Goal: Communication & Community: Answer question/provide support

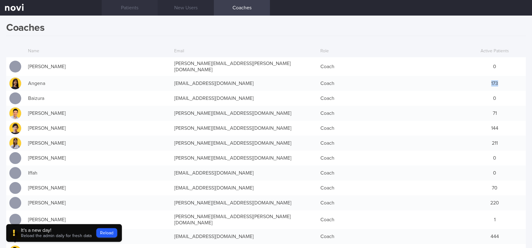
click at [133, 2] on link "Patients" at bounding box center [130, 8] width 56 height 16
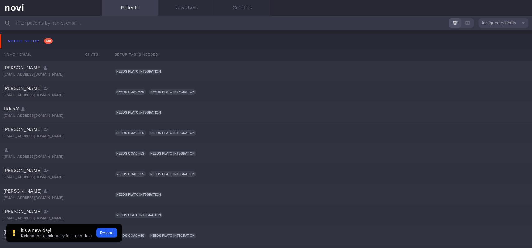
click at [126, 25] on input "text" at bounding box center [266, 23] width 532 height 15
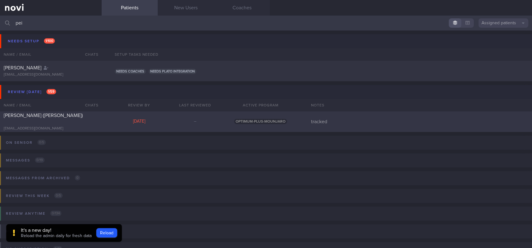
type input "pei"
click at [123, 113] on div "[PERSON_NAME] ([PERSON_NAME]) [EMAIL_ADDRESS][DOMAIN_NAME] [DATE] – OPTIMUM-PLU…" at bounding box center [266, 122] width 532 height 21
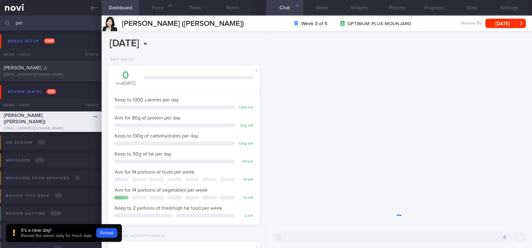
scroll to position [311604, 311546]
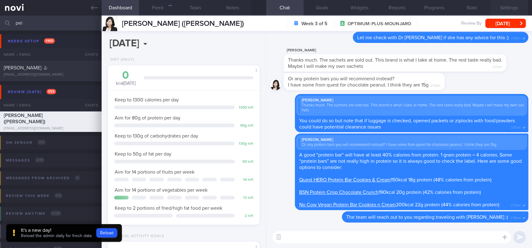
click at [508, 8] on button "Settings" at bounding box center [509, 8] width 37 height 16
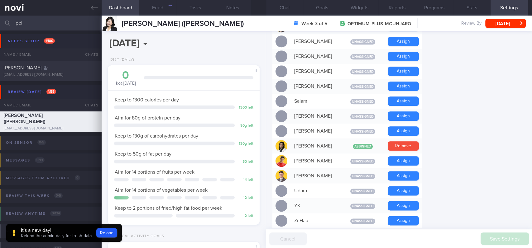
scroll to position [457, 0]
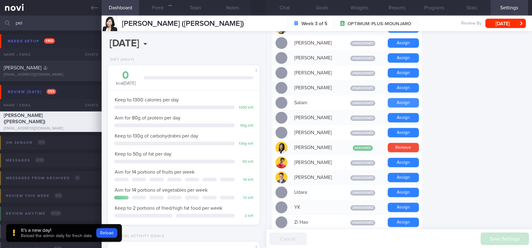
click at [398, 98] on button "Assign" at bounding box center [403, 102] width 31 height 9
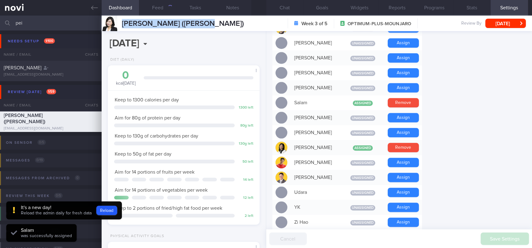
drag, startPoint x: 217, startPoint y: 22, endPoint x: 121, endPoint y: 22, distance: 96.0
click at [121, 22] on div "TEO PEIRU (ZHAO PEIRU) TEO PEIRU (ZHAO PEIRU) teopeiru@gmail.com Week 3 of 5 OP…" at bounding box center [317, 24] width 430 height 16
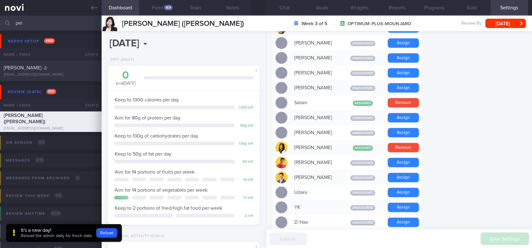
click at [86, 6] on link at bounding box center [51, 8] width 102 height 16
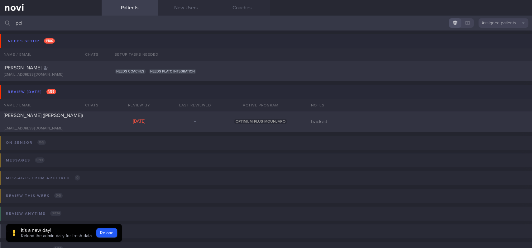
drag, startPoint x: 129, startPoint y: 22, endPoint x: 0, endPoint y: 22, distance: 129.3
click at [0, 22] on input "pei" at bounding box center [266, 23] width 532 height 15
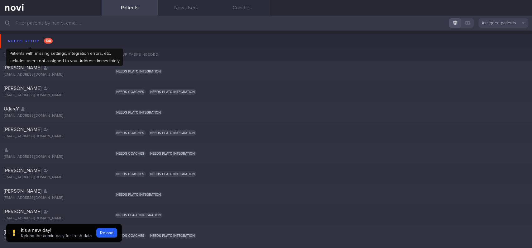
click at [38, 43] on div "Needs setup 100" at bounding box center [30, 41] width 48 height 8
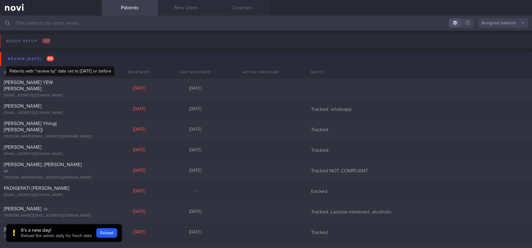
click at [49, 59] on span "59" at bounding box center [49, 58] width 7 height 5
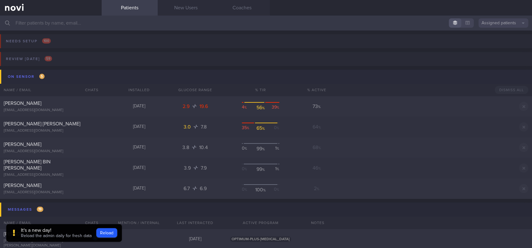
click at [49, 73] on button "On sensor 5" at bounding box center [267, 77] width 534 height 14
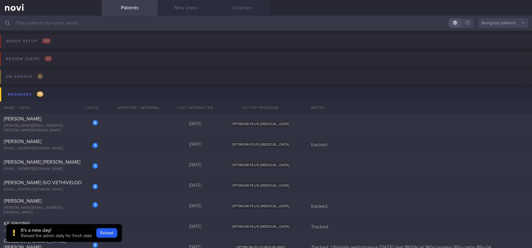
click at [56, 232] on div "It's a new day!" at bounding box center [56, 231] width 71 height 6
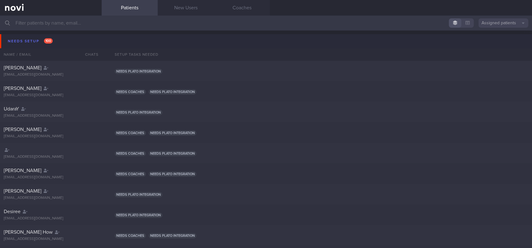
click at [72, 44] on button "Needs setup 100" at bounding box center [267, 41] width 534 height 14
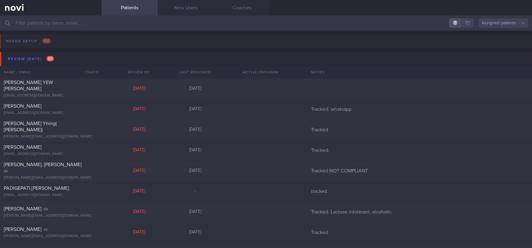
click at [70, 60] on button "Review [DATE] 60" at bounding box center [267, 59] width 534 height 14
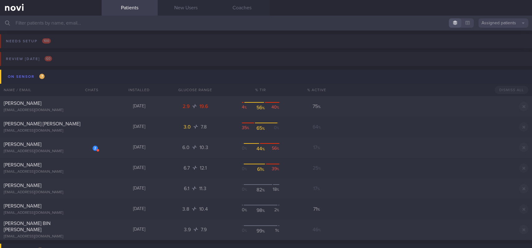
click at [67, 80] on button "On sensor 7" at bounding box center [267, 77] width 534 height 14
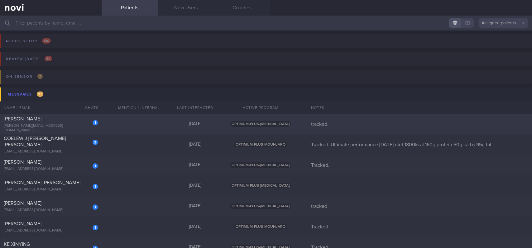
click at [110, 120] on div "1 [PERSON_NAME] [PERSON_NAME][EMAIL_ADDRESS][DOMAIN_NAME] [DATE] OPTIMUM-PLUS-[…" at bounding box center [266, 124] width 532 height 21
select select "8"
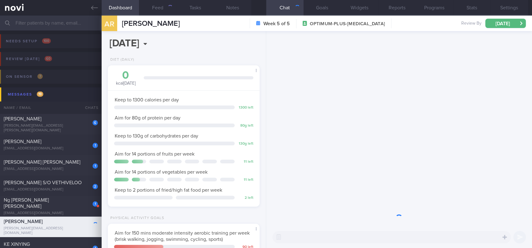
scroll to position [76, 134]
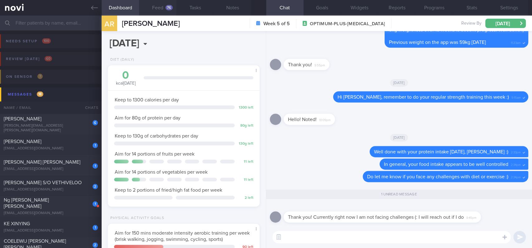
click at [167, 10] on div "76" at bounding box center [169, 7] width 7 height 5
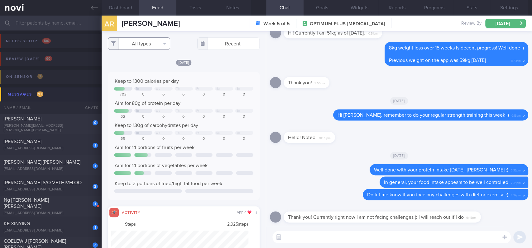
click at [157, 40] on button "All types" at bounding box center [139, 43] width 62 height 12
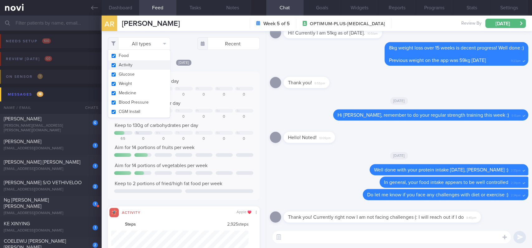
click at [145, 64] on button "Activity" at bounding box center [139, 64] width 62 height 9
checkbox input "false"
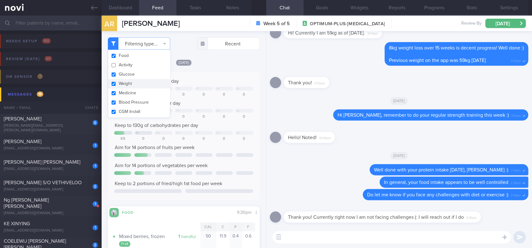
click at [297, 242] on textarea at bounding box center [391, 237] width 238 height 12
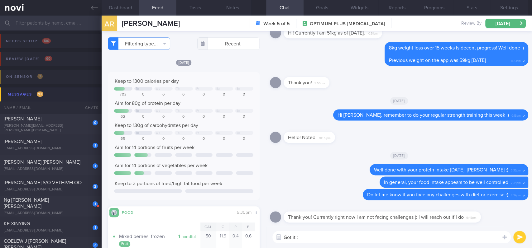
type textarea "Got it :)"
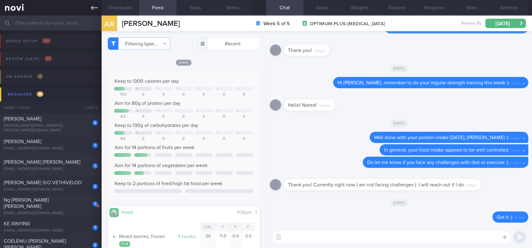
click at [87, 5] on link at bounding box center [51, 8] width 102 height 16
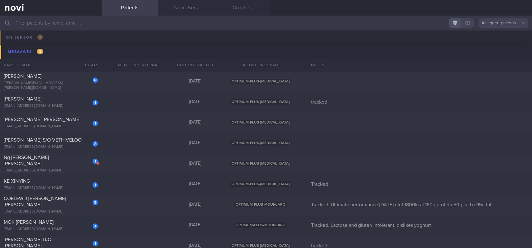
scroll to position [41, 0]
click at [117, 107] on div "1 [PERSON_NAME] [EMAIL_ADDRESS][DOMAIN_NAME] [DATE] OPTIMUM-PLUS-[MEDICAL_DATA]…" at bounding box center [266, 103] width 532 height 21
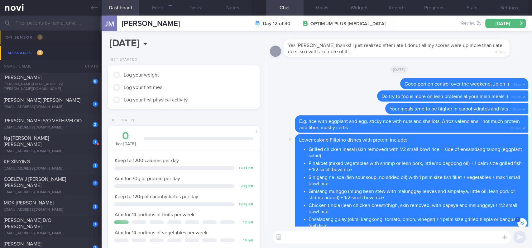
scroll to position [-19, 0]
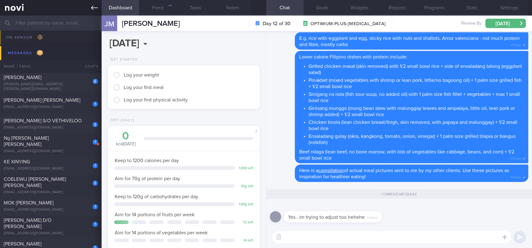
click at [92, 6] on icon at bounding box center [94, 7] width 7 height 7
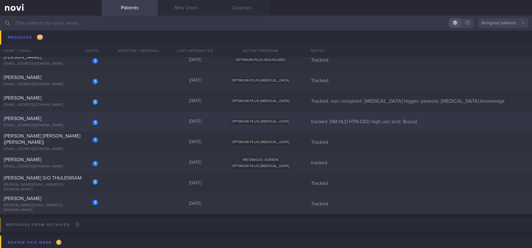
click at [131, 202] on div "1 [PERSON_NAME] [PERSON_NAME][EMAIL_ADDRESS][DOMAIN_NAME] [DATE] Tracked" at bounding box center [266, 204] width 532 height 21
select select "8"
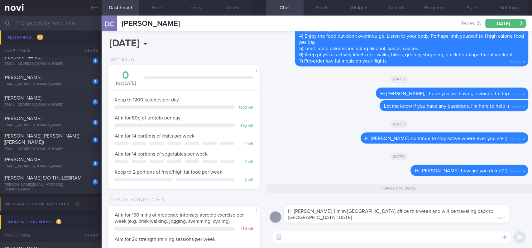
click at [357, 235] on textarea at bounding box center [391, 237] width 238 height 12
type textarea "G"
type textarea "Ok, have a fruitful time in [GEOGRAPHIC_DATA] :)"
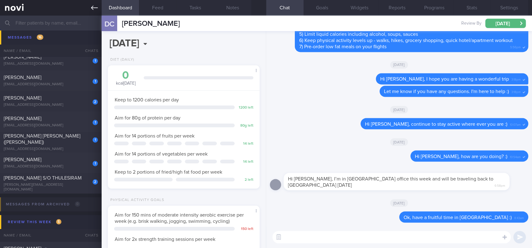
click at [86, 3] on link at bounding box center [51, 8] width 102 height 16
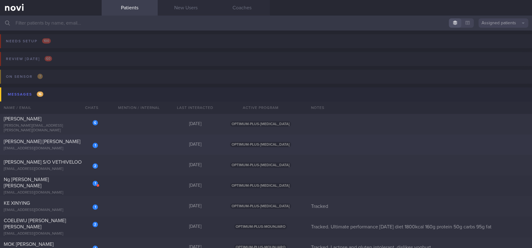
click at [156, 146] on div "1 [PERSON_NAME] [PERSON_NAME] [EMAIL_ADDRESS][DOMAIN_NAME] [DATE] OPTIMUM-PLUS-…" at bounding box center [266, 145] width 532 height 21
select select "8"
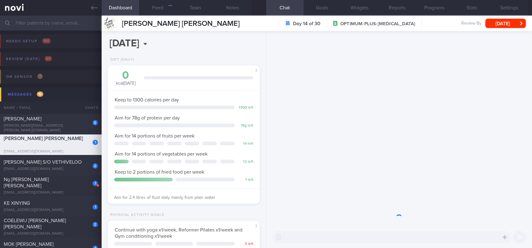
scroll to position [76, 134]
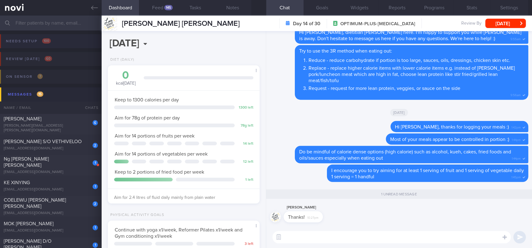
drag, startPoint x: 92, startPoint y: 8, endPoint x: 332, endPoint y: 44, distance: 242.3
click at [92, 8] on icon at bounding box center [94, 8] width 7 height 4
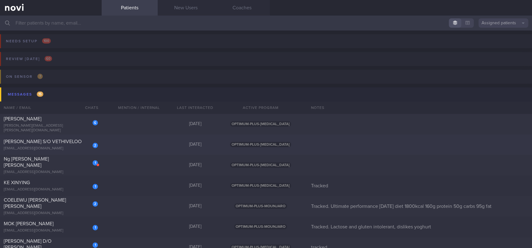
click at [139, 145] on div "2 [PERSON_NAME] S/O VETHIVELOO [EMAIL_ADDRESS][DOMAIN_NAME] [DATE] OPTIMUM-PLUS…" at bounding box center [266, 145] width 532 height 21
select select "8"
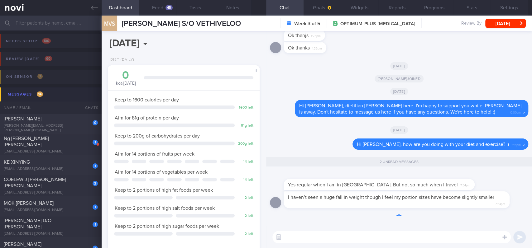
scroll to position [76, 134]
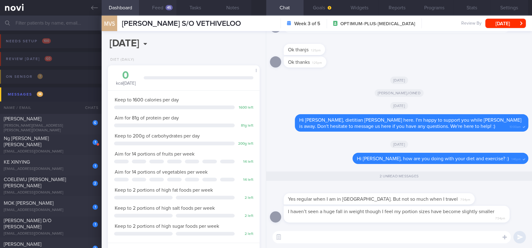
click at [159, 13] on button "Feed 45" at bounding box center [157, 8] width 37 height 16
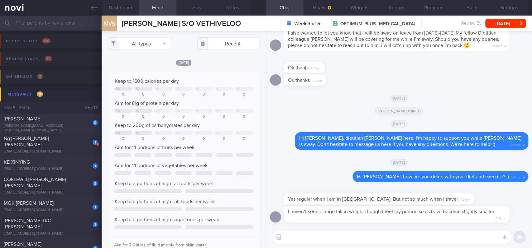
scroll to position [34, 137]
click at [158, 41] on button "All types" at bounding box center [139, 43] width 62 height 12
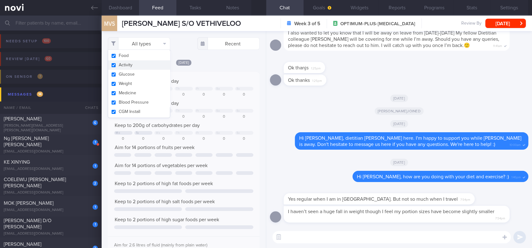
click at [139, 68] on button "Activity" at bounding box center [139, 64] width 62 height 9
checkbox input "false"
click at [207, 82] on div "Keep to 1600 calories per day" at bounding box center [183, 81] width 139 height 6
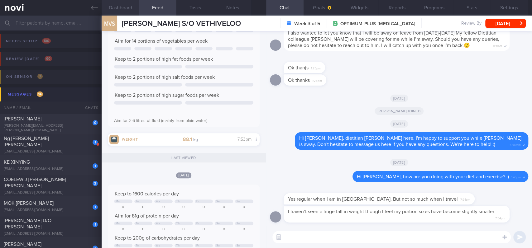
click at [130, 13] on button "Dashboard" at bounding box center [120, 8] width 37 height 16
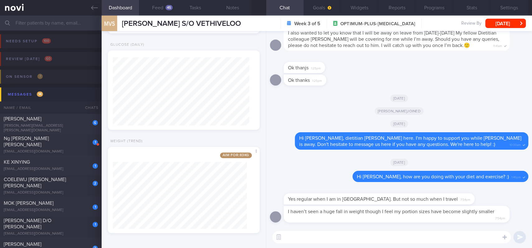
click at [298, 243] on textarea at bounding box center [391, 237] width 238 height 12
type textarea "P"
type textarea "O"
type textarea "S"
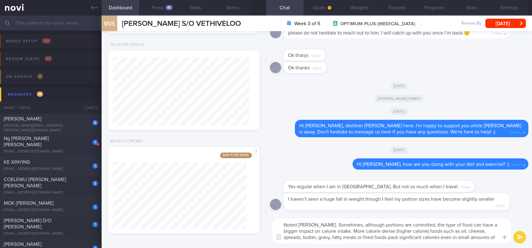
type textarea "Noted [PERSON_NAME]. Sometimes, although portions are controlled, the type of f…"
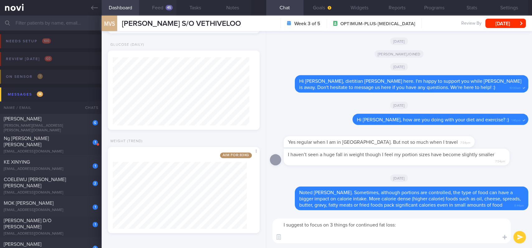
click at [164, 4] on button "Feed 45" at bounding box center [157, 8] width 37 height 16
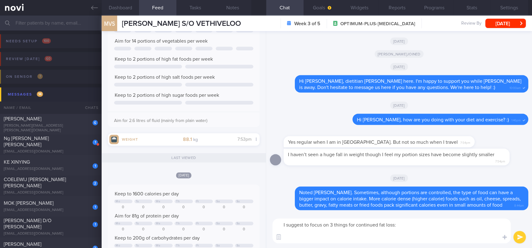
click at [294, 242] on textarea "I suggest to focus on 3 things for continued fat loss:" at bounding box center [391, 231] width 238 height 25
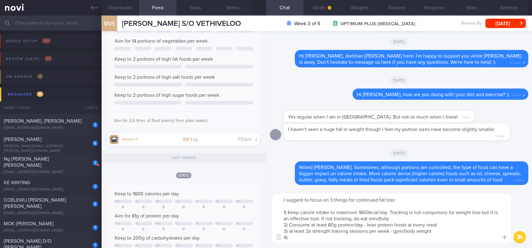
click at [333, 201] on textarea "I suggest to focus on 3 things for continued fat loss: 1) Keep calorie intake t…" at bounding box center [391, 219] width 238 height 50
click at [305, 236] on textarea "I suggest to focus on 4 things for continued fat loss: 1) Keep calorie intake t…" at bounding box center [391, 219] width 238 height 50
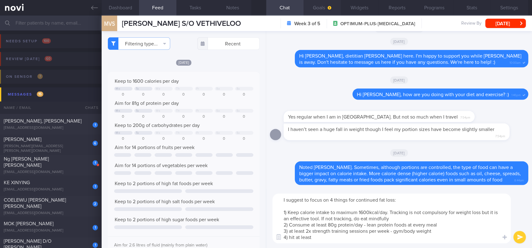
click at [330, 8] on icon "button" at bounding box center [330, 8] width 4 height 4
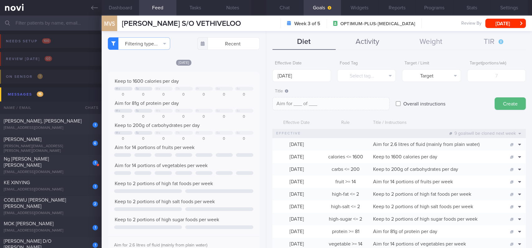
click at [383, 42] on button "Activity" at bounding box center [367, 42] width 63 height 16
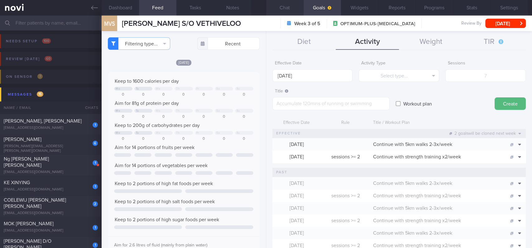
click at [295, 11] on button "Chat" at bounding box center [284, 8] width 37 height 16
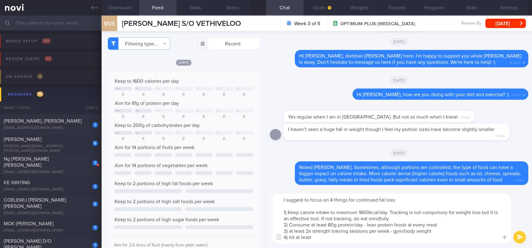
click at [325, 238] on textarea "I suggest to focus on 4 things for continued fat loss: 1) Keep calorie intake t…" at bounding box center [391, 219] width 238 height 50
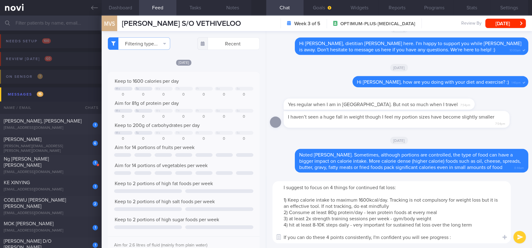
type textarea "I suggest to focus on 4 things for continued fat loss: 1) Keep calorie intake t…"
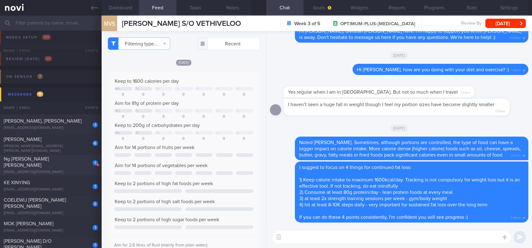
scroll to position [41, 0]
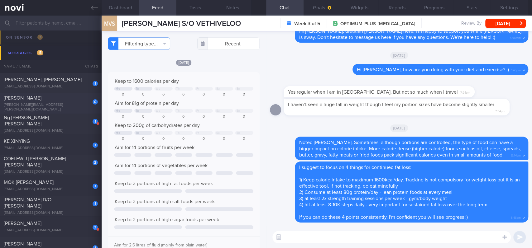
click at [74, 105] on div "[PERSON_NAME][EMAIL_ADDRESS][PERSON_NAME][DOMAIN_NAME]" at bounding box center [51, 107] width 94 height 9
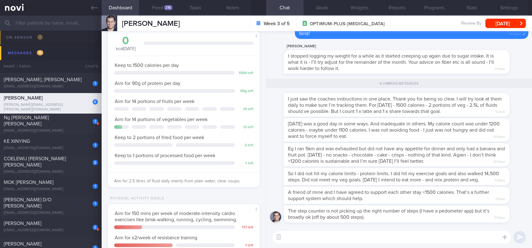
scroll to position [83, 0]
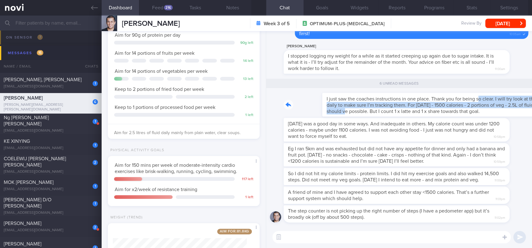
drag, startPoint x: 321, startPoint y: 110, endPoint x: 439, endPoint y: 95, distance: 119.1
click at [439, 95] on div "I just saw the coaches instructions in one place. Thank you for being so clear.…" at bounding box center [406, 105] width 245 height 24
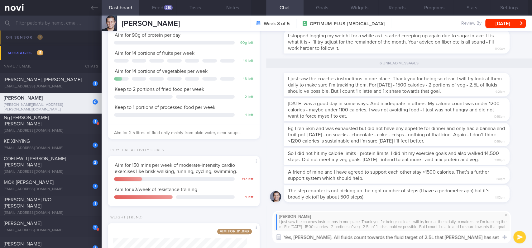
type textarea "Yes, [PERSON_NAME]. All fluids count towards the fluid target of 2.5L that [PER…"
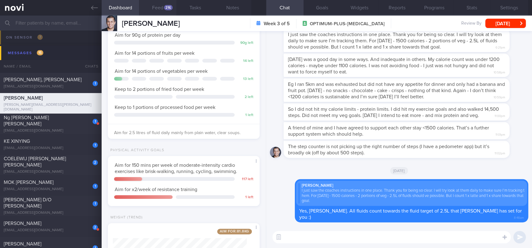
click at [164, 12] on button "Feed 216" at bounding box center [157, 8] width 37 height 16
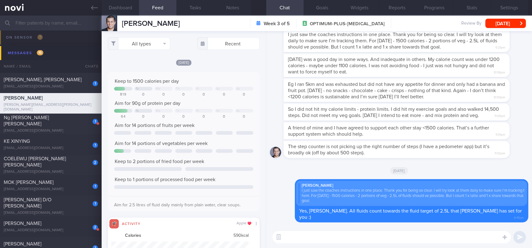
scroll to position [34, 137]
drag, startPoint x: 369, startPoint y: 67, endPoint x: 421, endPoint y: 68, distance: 51.4
click at [421, 68] on span "[DATE] was a good day in some ways. And inadequate in others. My calorie count …" at bounding box center [394, 65] width 212 height 17
click at [379, 72] on div "[DATE] was a good day in some ways. And inadequate in others. My calorie count …" at bounding box center [397, 66] width 226 height 24
drag, startPoint x: 350, startPoint y: 71, endPoint x: 394, endPoint y: 71, distance: 43.9
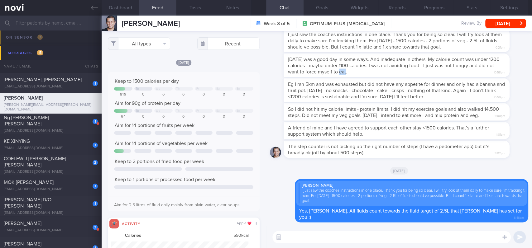
click at [394, 71] on div "[DATE] was a good day in some ways. And inadequate in others. My calorie count …" at bounding box center [397, 66] width 226 height 24
click at [401, 69] on div "[DATE] was a good day in some ways. And inadequate in others. My calorie count …" at bounding box center [406, 66] width 245 height 24
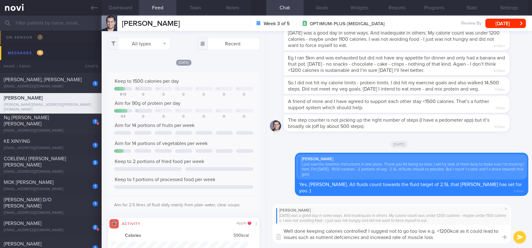
click at [398, 237] on textarea "Well done keeping calories controlled! I suggest not to go too low e.g. <1200kc…" at bounding box center [391, 234] width 238 height 19
click at [346, 236] on textarea "Well done keeping calories controlled! I suggest not to go too low e.g. <1200kc…" at bounding box center [391, 234] width 238 height 19
click at [444, 237] on textarea "Well done keeping calories controlled! I suggest not to go too low e.g. <1200kc…" at bounding box center [391, 234] width 238 height 19
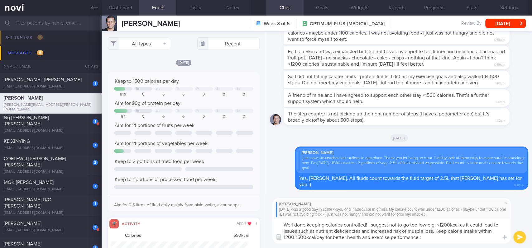
type textarea "Well done keeping calories controlled! I suggest not to go too low e.g. <1200kc…"
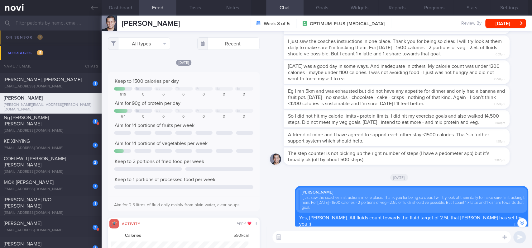
scroll to position [-83, 0]
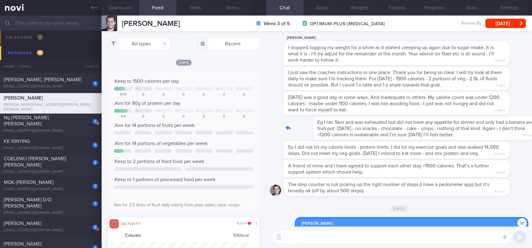
drag, startPoint x: 461, startPoint y: 137, endPoint x: 531, endPoint y: 143, distance: 71.0
click at [531, 143] on div "Delete [DEMOGRAPHIC_DATA][PERSON_NAME] [DATE] was a good day in some ways. And …" at bounding box center [399, 128] width 266 height 195
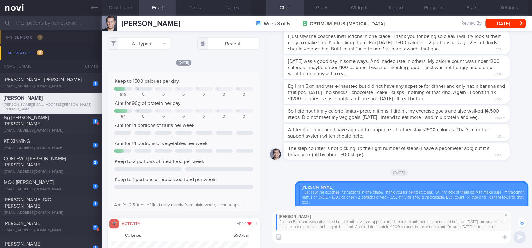
scroll to position [-25, 0]
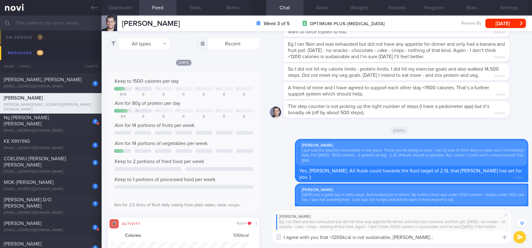
type textarea "I agree with you that <1200kcal is not sustainable, [PERSON_NAME] :)"
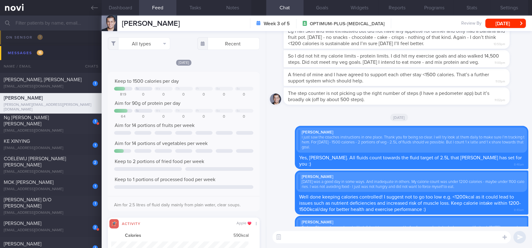
scroll to position [0, 0]
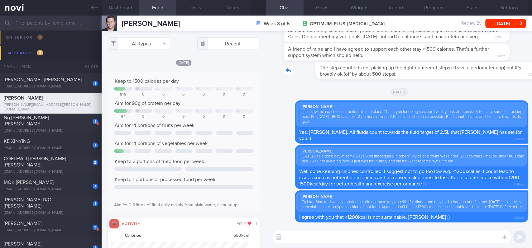
drag, startPoint x: 381, startPoint y: 74, endPoint x: 466, endPoint y: 74, distance: 84.8
click at [466, 74] on div "The step counter is not picking up the right number of steps (I have a pedomete…" at bounding box center [406, 70] width 245 height 17
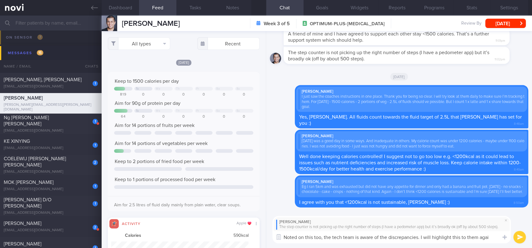
type textarea "Noted on this too, the tech team is aware of the discrepancies. I will highligh…"
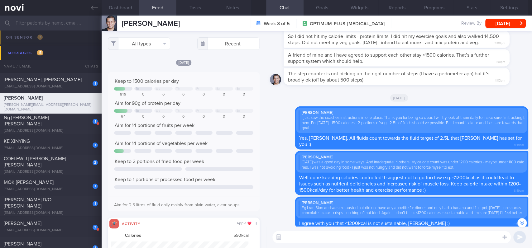
scroll to position [-42, 0]
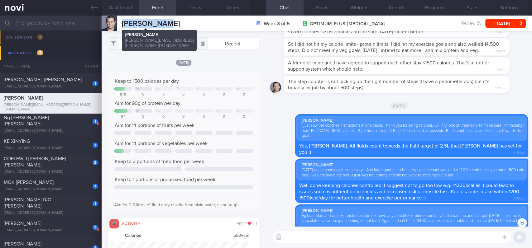
drag, startPoint x: 178, startPoint y: 21, endPoint x: 122, endPoint y: 23, distance: 55.8
click at [122, 23] on div "[PERSON_NAME] [PERSON_NAME] [PERSON_NAME][EMAIL_ADDRESS][PERSON_NAME][DOMAIN_NA…" at bounding box center [317, 24] width 430 height 16
copy span "[PERSON_NAME]"
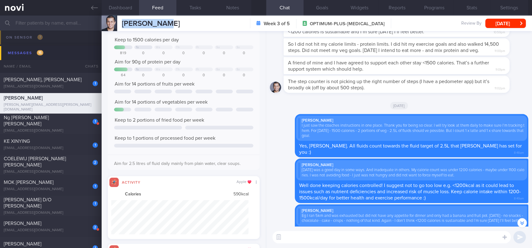
scroll to position [0, 0]
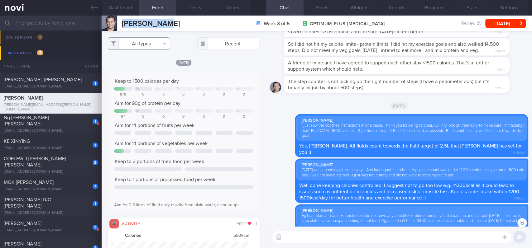
click at [146, 44] on button "All types" at bounding box center [139, 43] width 62 height 12
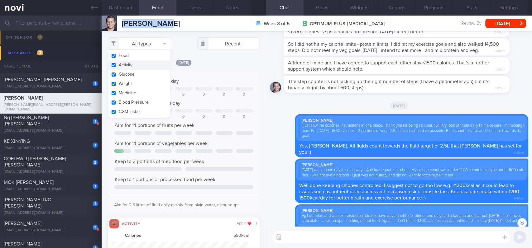
click at [131, 67] on button "Activity" at bounding box center [139, 64] width 62 height 9
checkbox input "false"
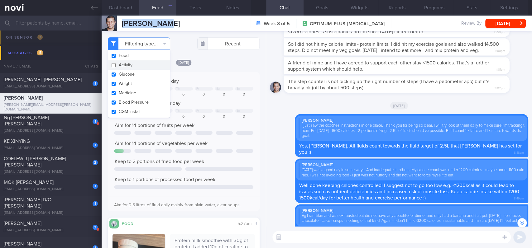
click at [218, 127] on div "Aim for 14 portions of fruits per week" at bounding box center [183, 125] width 139 height 6
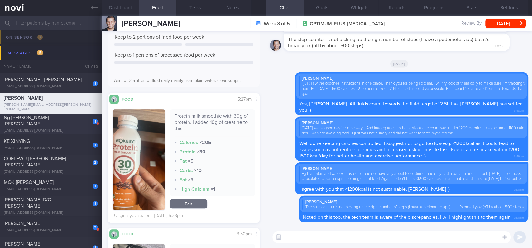
click at [59, 122] on div "Ng [PERSON_NAME] [PERSON_NAME]" at bounding box center [50, 121] width 93 height 12
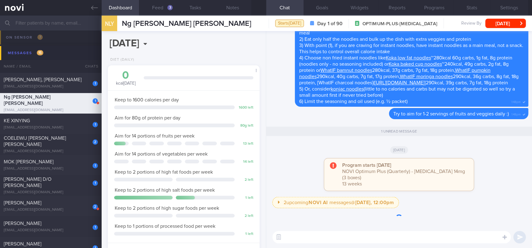
scroll to position [76, 134]
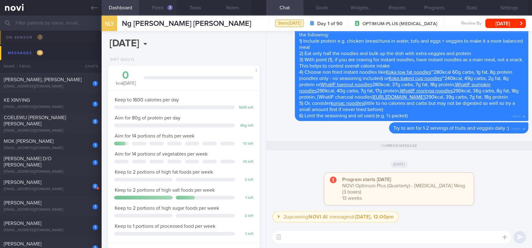
click at [160, 4] on button "Feed 3" at bounding box center [157, 8] width 37 height 16
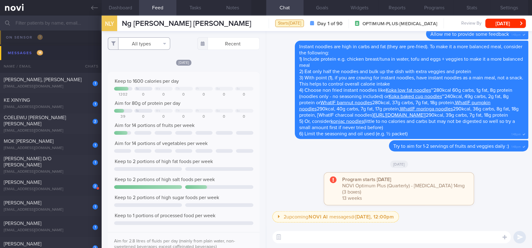
click at [146, 43] on button "All types" at bounding box center [139, 43] width 62 height 12
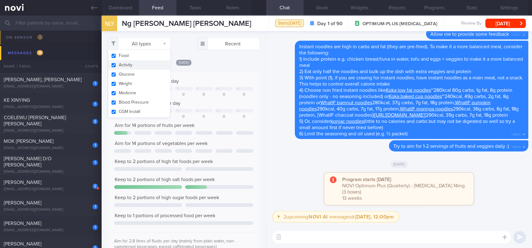
click at [135, 66] on button "Activity" at bounding box center [139, 64] width 62 height 9
checkbox input "false"
click at [203, 86] on div "Keep to 1600 calories per day Tu We Th Fr Sa Su 1202 0 0 0 0 0 0 Aim for 80g of…" at bounding box center [183, 164] width 139 height 173
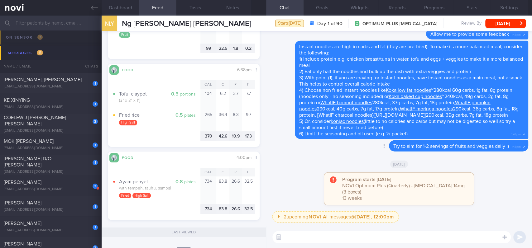
scroll to position [249, 0]
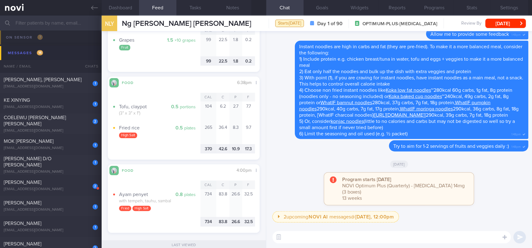
click at [292, 236] on textarea at bounding box center [391, 237] width 238 height 12
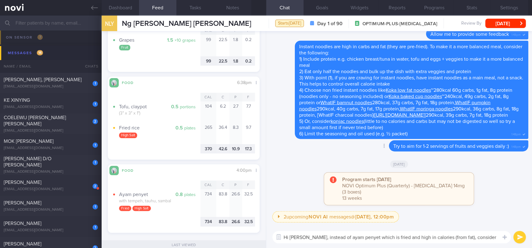
scroll to position [0, 0]
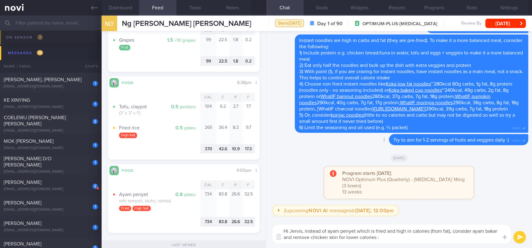
type textarea "Hi Jervis, instead of ayam penyet which is fried and high in calories (from fat…"
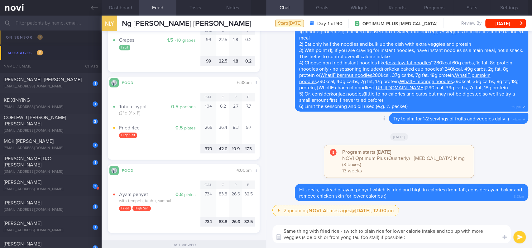
type textarea "Same thing with fried rice - switch to plain rice for lower calorie intake and …"
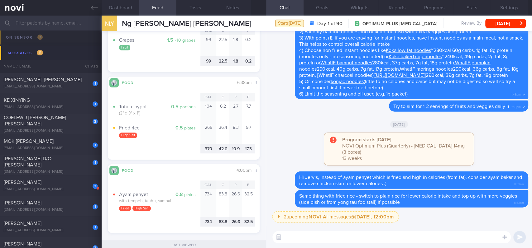
click at [348, 241] on textarea at bounding box center [391, 237] width 238 height 12
paste textarea "I acknowledge that these alternatives and strategies don’t make the best tastin…"
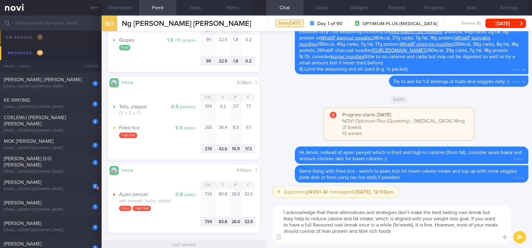
drag, startPoint x: 484, startPoint y: 212, endPoint x: 459, endPoint y: 212, distance: 24.6
click at [459, 212] on textarea "I acknowledge that these alternatives and strategies don’t make the best tastin…" at bounding box center [391, 224] width 238 height 37
drag, startPoint x: 353, startPoint y: 223, endPoint x: 328, endPoint y: 223, distance: 24.3
click at [328, 223] on textarea "I acknowledge that these alternatives and strategies don’t make the best tastin…" at bounding box center [391, 224] width 238 height 37
click at [415, 226] on textarea "I acknowledge that these alternatives and strategies don’t make the best tastin…" at bounding box center [391, 224] width 238 height 37
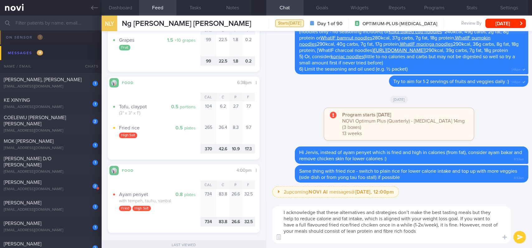
click at [461, 233] on textarea "I acknowledge that these alternatives and strategies don’t make the best tastin…" at bounding box center [391, 224] width 238 height 37
click at [458, 238] on textarea "I acknowledge that these alternatives and strategies don’t make the best tastin…" at bounding box center [391, 224] width 238 height 37
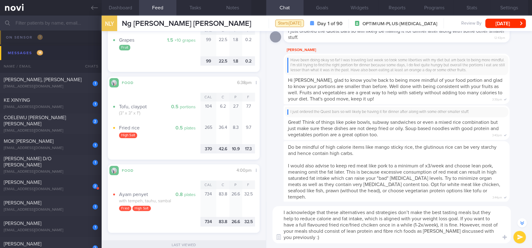
scroll to position [-2031, 0]
type textarea "I acknowledge that these alternatives and strategies don’t make the best tastin…"
click at [518, 236] on button "submit" at bounding box center [519, 237] width 12 height 12
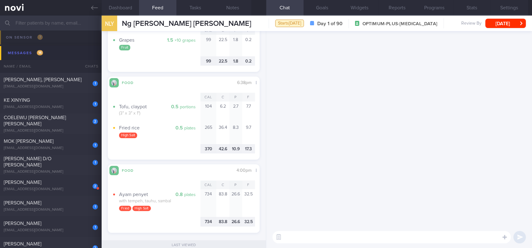
scroll to position [0, 0]
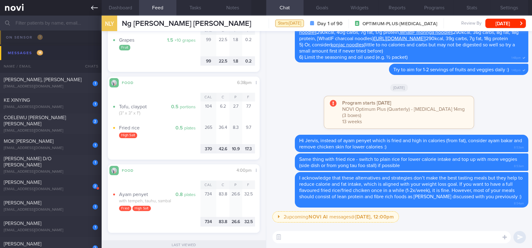
click at [90, 10] on link at bounding box center [51, 8] width 102 height 16
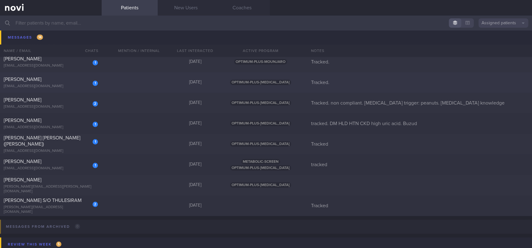
scroll to position [208, 0]
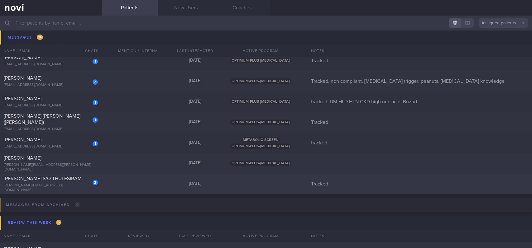
click at [147, 183] on div "2 [PERSON_NAME] S/O THULESIRAM [PERSON_NAME][EMAIL_ADDRESS][DOMAIN_NAME] [DATE]…" at bounding box center [266, 184] width 532 height 21
select select "8"
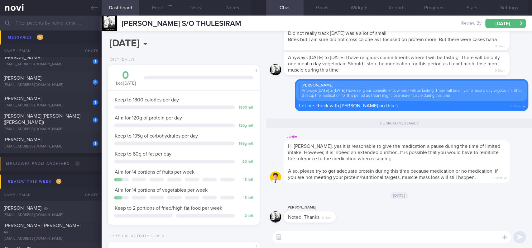
scroll to position [76, 134]
click at [159, 8] on button "Feed 243" at bounding box center [157, 8] width 37 height 16
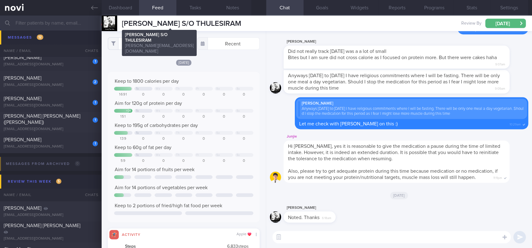
scroll to position [34, 137]
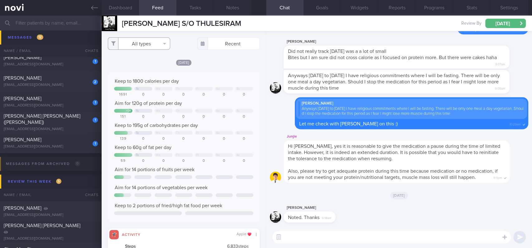
click at [153, 41] on button "All types" at bounding box center [139, 43] width 62 height 12
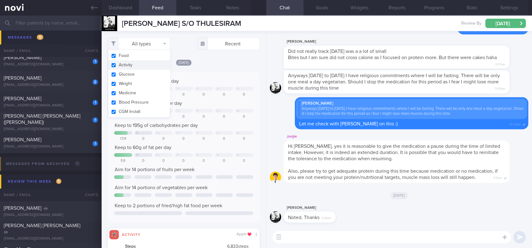
click at [136, 64] on button "Activity" at bounding box center [139, 64] width 62 height 9
checkbox input "false"
click at [210, 80] on div "Keep to 1800 calories per day" at bounding box center [183, 81] width 139 height 6
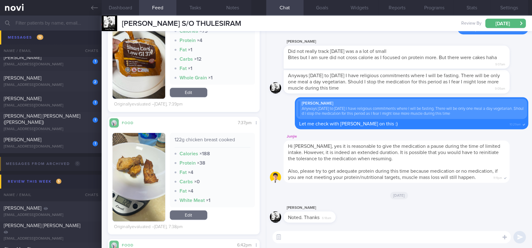
scroll to position [499, 0]
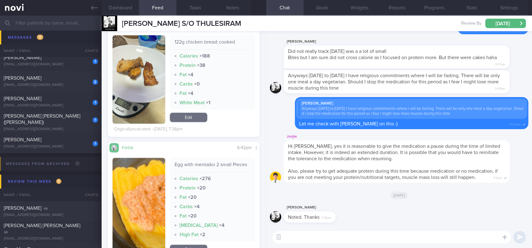
drag, startPoint x: 296, startPoint y: 239, endPoint x: 250, endPoint y: 197, distance: 62.2
click at [296, 239] on textarea at bounding box center [391, 237] width 238 height 12
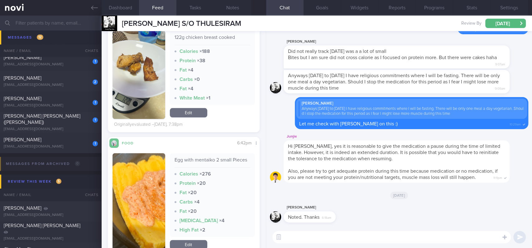
scroll to position [665, 0]
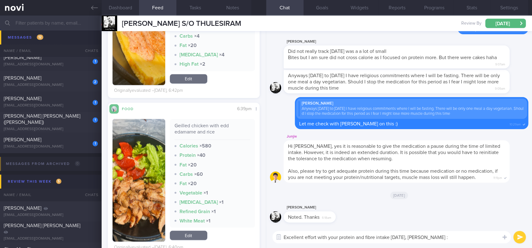
type textarea "Excellent effort with your protein and fibre intake [DATE], [PERSON_NAME] :)"
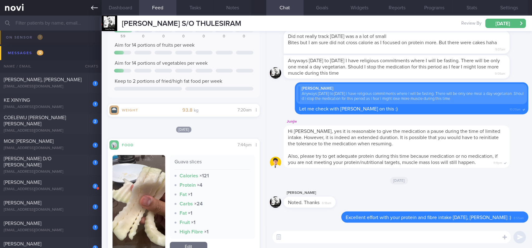
click at [92, 6] on icon at bounding box center [94, 7] width 7 height 7
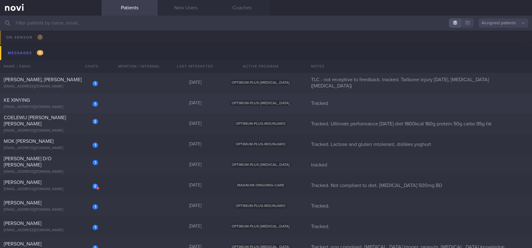
click at [166, 109] on div "1 KE XINYING [EMAIL_ADDRESS][DOMAIN_NAME] [DATE] OPTIMUM-PLUS-[MEDICAL_DATA] Tr…" at bounding box center [266, 103] width 532 height 21
select select "8"
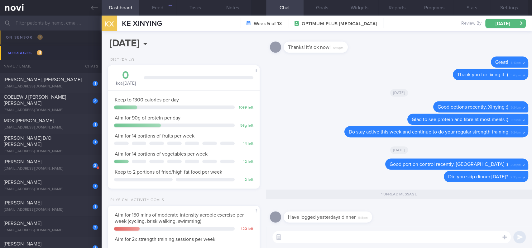
scroll to position [76, 134]
click at [164, 11] on button "Feed 179" at bounding box center [157, 8] width 37 height 16
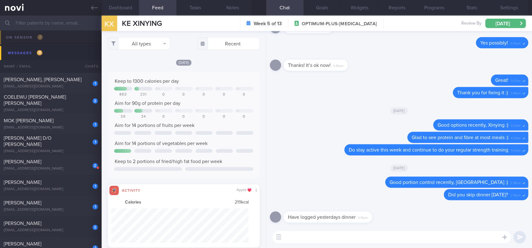
scroll to position [34, 137]
click at [145, 42] on button "All types" at bounding box center [139, 43] width 62 height 12
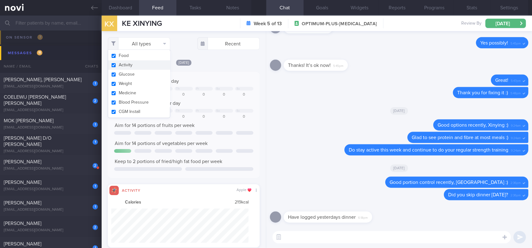
click at [136, 65] on button "Activity" at bounding box center [139, 64] width 62 height 9
click at [216, 87] on div "Sa" at bounding box center [217, 88] width 3 height 3
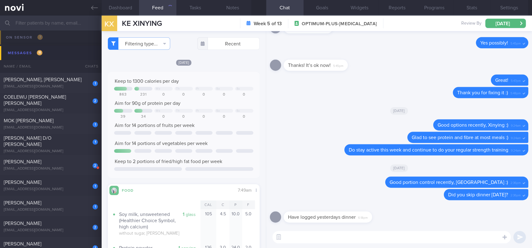
checkbox input "false"
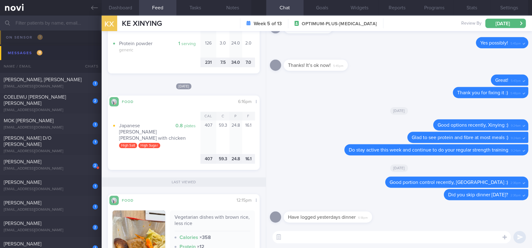
scroll to position [166, 0]
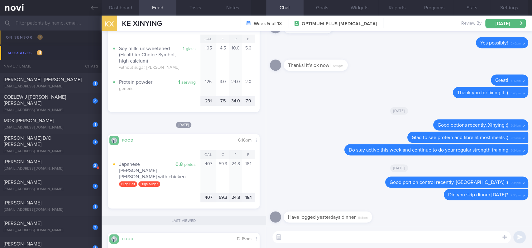
click at [310, 242] on textarea at bounding box center [391, 237] width 238 height 12
type textarea "Thanks [PERSON_NAME], appreciate the accountability :)"
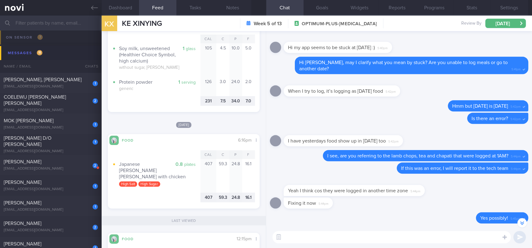
scroll to position [14, 0]
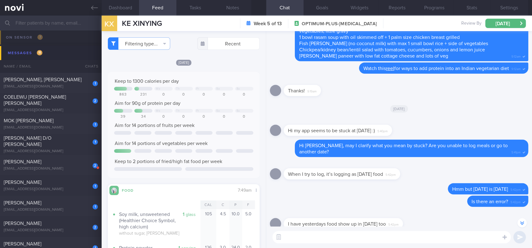
click at [351, 240] on textarea at bounding box center [391, 237] width 238 height 12
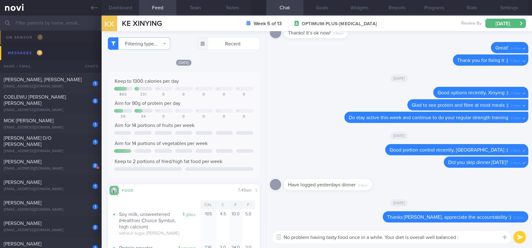
type textarea "No problem having tasty food once in a while. Your diet is overall well balance…"
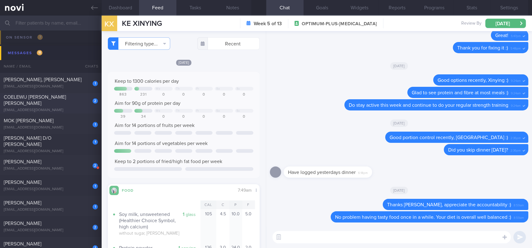
click at [72, 98] on div "COELEWIJ [PERSON_NAME] [PERSON_NAME]" at bounding box center [50, 100] width 93 height 12
type input "Tracked. Ultimate performance [DATE] diet 1800kcal 160g protein 50g carbs 95g f…"
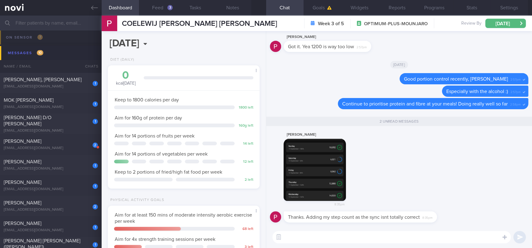
drag, startPoint x: 271, startPoint y: 23, endPoint x: 278, endPoint y: 22, distance: 7.2
click at [271, 23] on div "COELEWIJ [PERSON_NAME] [PERSON_NAME] COELEWIJ [PERSON_NAME] [PERSON_NAME] [PERS…" at bounding box center [317, 24] width 430 height 16
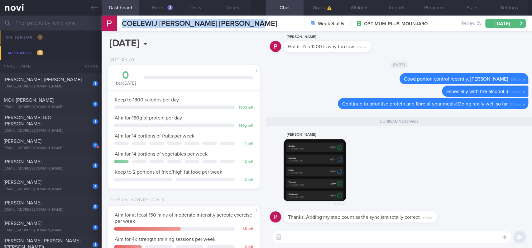
drag, startPoint x: 265, startPoint y: 24, endPoint x: 120, endPoint y: 22, distance: 145.3
click at [120, 22] on div "COELEWIJ [PERSON_NAME] [PERSON_NAME] COELEWIJ [PERSON_NAME] [PERSON_NAME] [PERS…" at bounding box center [317, 24] width 430 height 16
copy span "COELEWIJ [PERSON_NAME] [PERSON_NAME]"
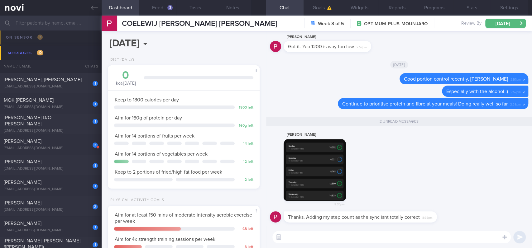
click at [339, 216] on span "Thanks. Adding my step count as the sync isnt totally correct" at bounding box center [354, 217] width 132 height 5
drag, startPoint x: 338, startPoint y: 214, endPoint x: 446, endPoint y: 216, distance: 108.5
click at [446, 216] on div "Thanks. Adding my step count as the sync isnt totally correct 8:35pm" at bounding box center [370, 217] width 172 height 11
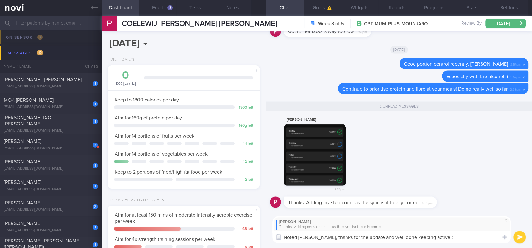
type textarea "Noted [PERSON_NAME], thanks for the update and well done keeping active :)"
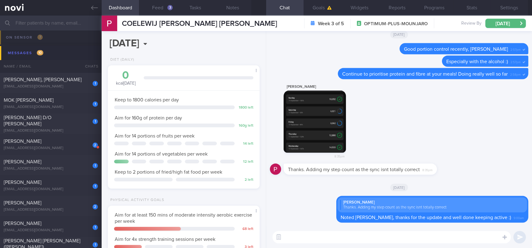
type textarea "I"
type textarea "t"
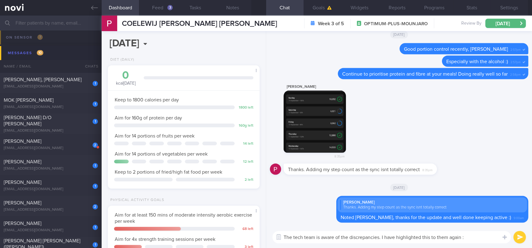
type textarea "The tech team is aware of the discrepancies. I have highlighted this to them ag…"
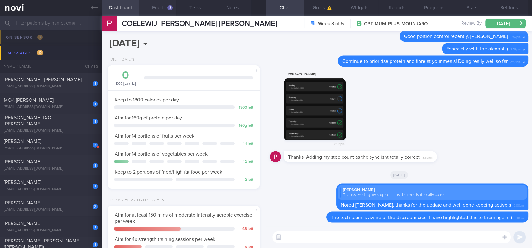
click at [162, 11] on button "Feed 3" at bounding box center [157, 8] width 37 height 16
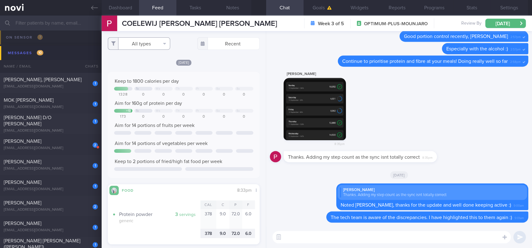
click at [133, 45] on button "All types" at bounding box center [139, 43] width 62 height 12
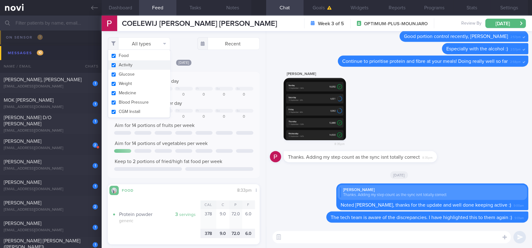
click at [136, 64] on button "Activity" at bounding box center [139, 64] width 62 height 9
checkbox input "false"
click at [171, 91] on div "Keep to 1800 calories per day Tu We Th Fr Sa Su 1328 0 0 0 0 0 0 Aim for 160g o…" at bounding box center [183, 125] width 139 height 94
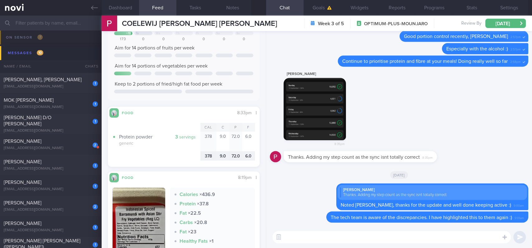
scroll to position [83, 0]
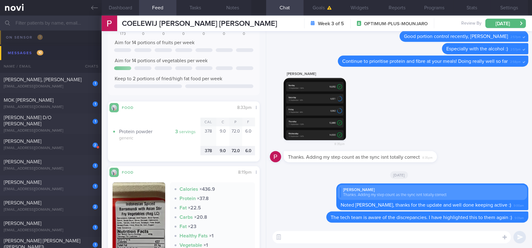
click at [71, 192] on div "1 [PERSON_NAME] [EMAIL_ADDRESS][DOMAIN_NAME] [DATE] OPTIMUM-PLUS-[MEDICAL_DATA]…" at bounding box center [266, 185] width 532 height 21
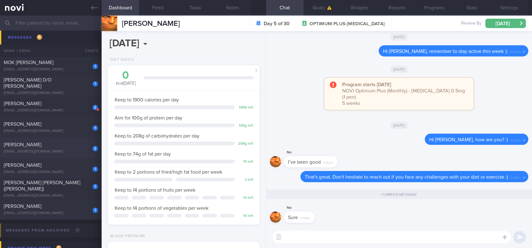
scroll to position [83, 0]
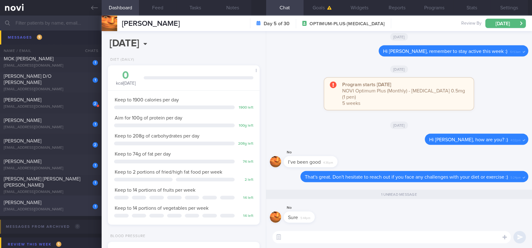
click at [73, 203] on div "[PERSON_NAME]" at bounding box center [50, 203] width 93 height 6
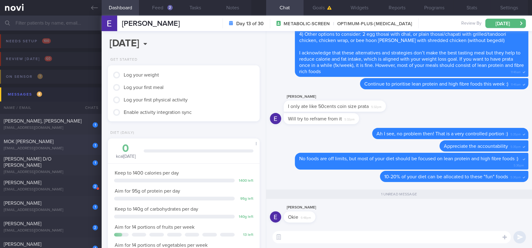
click at [79, 142] on div "MOK [PERSON_NAME]" at bounding box center [50, 142] width 93 height 6
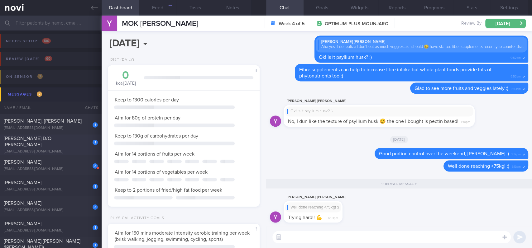
click at [77, 141] on div "[PERSON_NAME] D/O [PERSON_NAME]" at bounding box center [50, 142] width 93 height 12
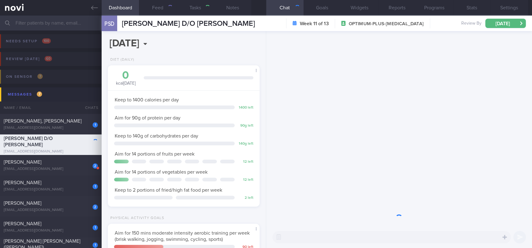
scroll to position [76, 134]
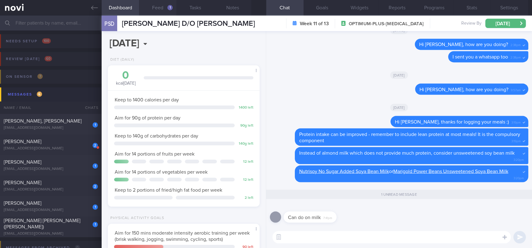
click at [169, 9] on div "1" at bounding box center [169, 7] width 5 height 5
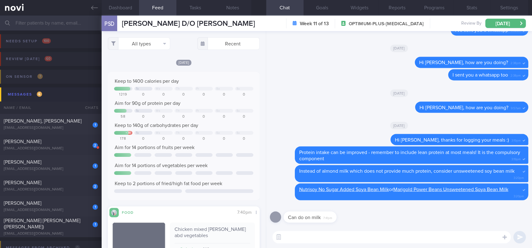
click at [317, 240] on textarea at bounding box center [391, 237] width 238 height 12
click at [78, 143] on div "[PERSON_NAME]" at bounding box center [50, 142] width 93 height 6
type input "Tracked. Not compliant to diet. [MEDICAL_DATA] 500mg BD"
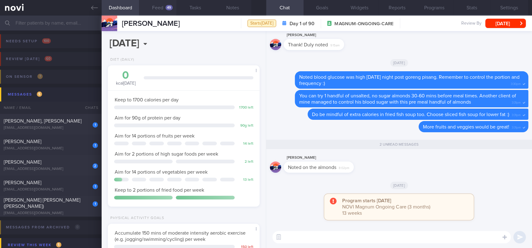
scroll to position [68, 137]
click at [168, 8] on div "49" at bounding box center [169, 7] width 7 height 5
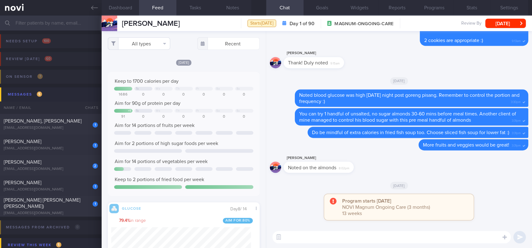
scroll to position [34, 137]
click at [147, 44] on button "All types" at bounding box center [139, 43] width 62 height 12
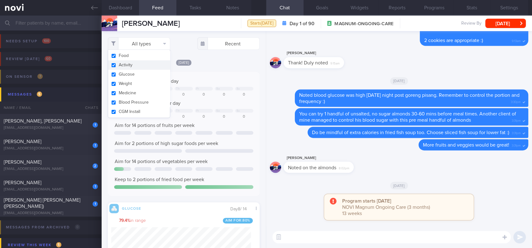
click at [135, 65] on button "Activity" at bounding box center [139, 64] width 62 height 9
checkbox input "false"
click at [213, 71] on div "[DATE] Keep to 1700 calories per day Tu We Th Fr Sa Su 1686 0 0 0 0 0 0 Aim for…" at bounding box center [184, 220] width 152 height 322
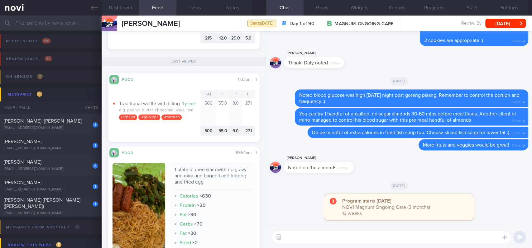
click at [307, 233] on textarea at bounding box center [391, 237] width 238 height 12
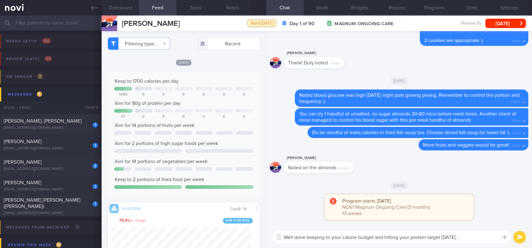
type textarea "Well done keeping to your calorie budget and hitting your protein target [DATE]…"
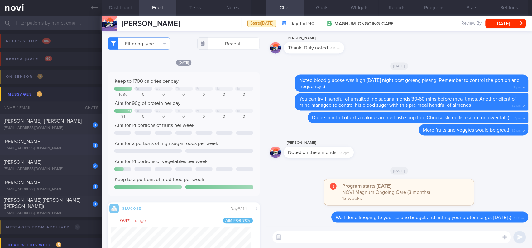
click at [73, 146] on div "[EMAIL_ADDRESS][DOMAIN_NAME]" at bounding box center [51, 148] width 94 height 5
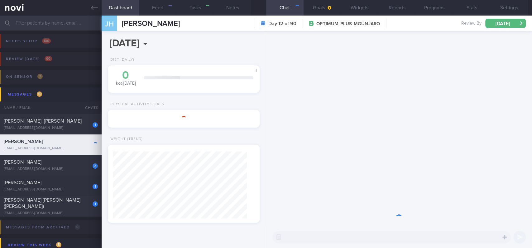
type input "Tracked."
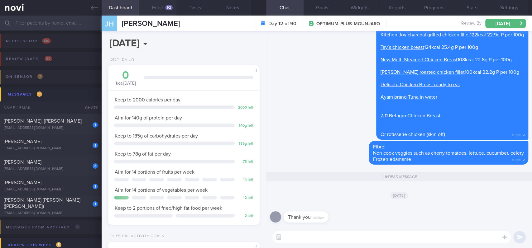
click at [166, 5] on button "Feed 92" at bounding box center [157, 8] width 37 height 16
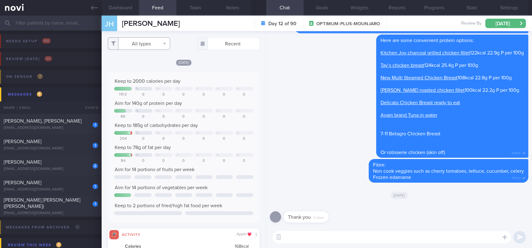
click at [149, 46] on button "All types" at bounding box center [139, 43] width 62 height 12
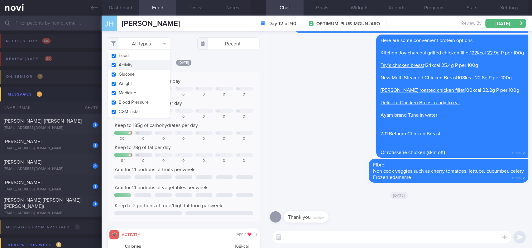
drag, startPoint x: 141, startPoint y: 64, endPoint x: 197, endPoint y: 89, distance: 62.3
click at [141, 64] on button "Activity" at bounding box center [139, 64] width 62 height 9
checkbox input "false"
click at [223, 107] on div "Keep to 2000 calories per day Tu We Th Fr Sa Su 1912 0 0 0 0 0 0 Aim for 140g o…" at bounding box center [183, 147] width 139 height 138
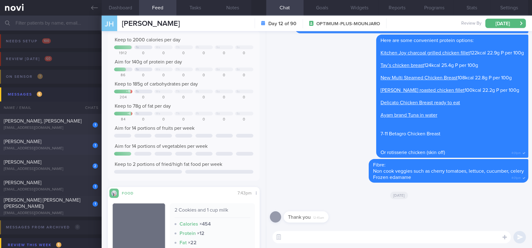
click at [65, 151] on div "[EMAIL_ADDRESS][DOMAIN_NAME]" at bounding box center [51, 148] width 94 height 5
type input "tracked"
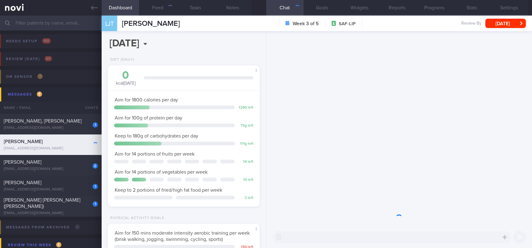
scroll to position [68, 137]
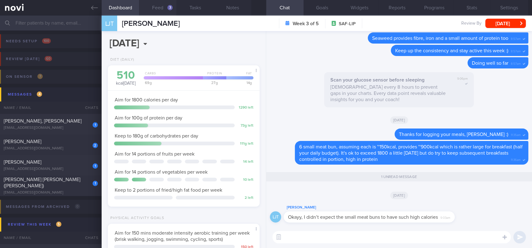
click at [162, 11] on button "Feed 3" at bounding box center [157, 8] width 37 height 16
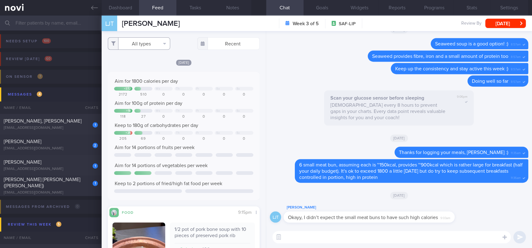
click at [159, 45] on button "All types" at bounding box center [139, 43] width 62 height 12
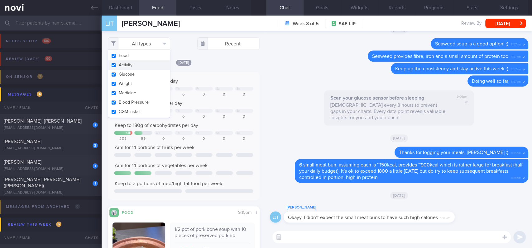
click at [142, 66] on button "Activity" at bounding box center [139, 64] width 62 height 9
checkbox input "false"
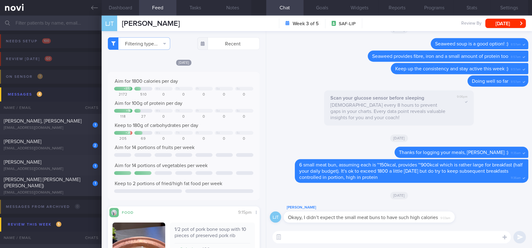
click at [207, 76] on div "Aim for 1800 calories per day + 372 We Th Fr Sa Su 2172 510 0 0 0 0 0 Aim for 1…" at bounding box center [184, 136] width 152 height 128
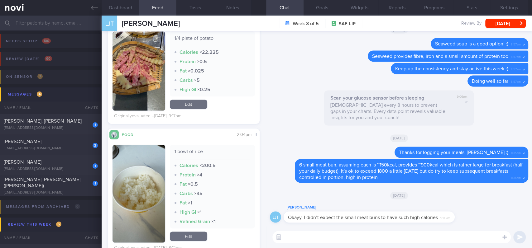
click at [324, 236] on textarea at bounding box center [391, 237] width 238 height 12
drag, startPoint x: 150, startPoint y: 83, endPoint x: 157, endPoint y: 79, distance: 8.8
click at [150, 83] on button "button" at bounding box center [139, 70] width 53 height 79
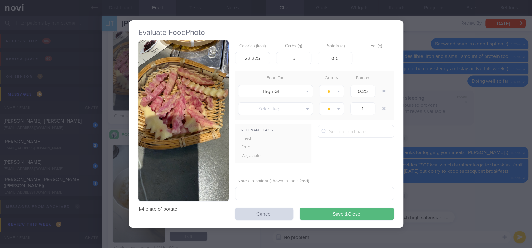
click at [189, 83] on img "button" at bounding box center [183, 121] width 90 height 161
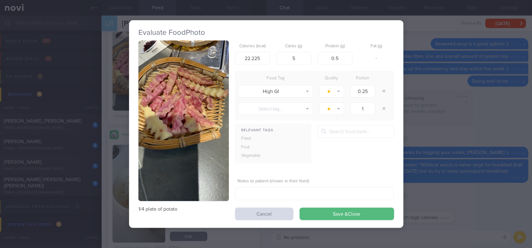
drag, startPoint x: 461, startPoint y: 126, endPoint x: 425, endPoint y: 126, distance: 36.2
click at [461, 126] on div "Evaluate Food Photo 1/4 plate of potato Calories (kcal) 22.225 Carbs (g) 5 Prot…" at bounding box center [266, 124] width 532 height 248
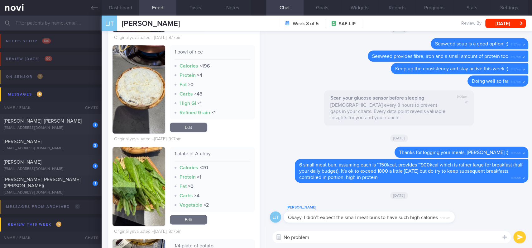
click at [315, 239] on textarea "No problem" at bounding box center [391, 237] width 238 height 12
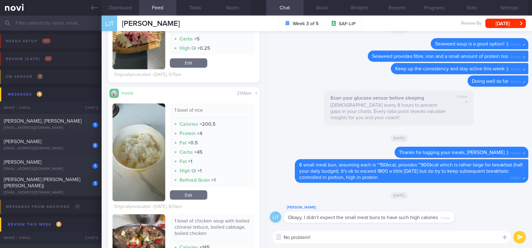
scroll to position [706, 0]
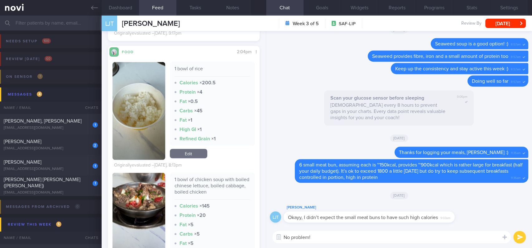
click at [152, 210] on img "button" at bounding box center [139, 228] width 53 height 110
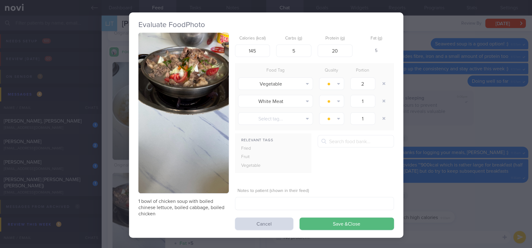
click at [176, 89] on button "button" at bounding box center [183, 113] width 90 height 161
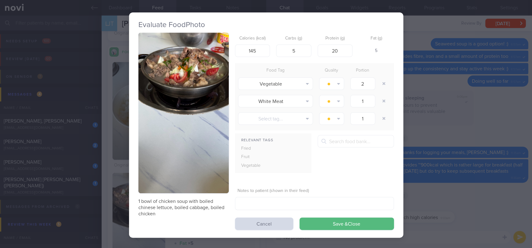
click at [438, 183] on div "Evaluate Food Photo 1 bowl of chicken soup with boiled chinese lettuce, boiled …" at bounding box center [266, 124] width 532 height 248
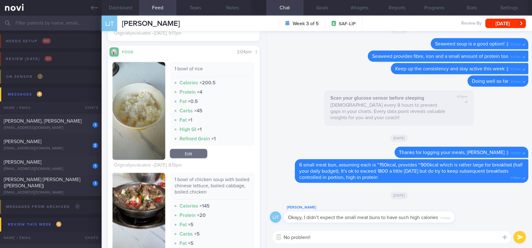
scroll to position [748, 0]
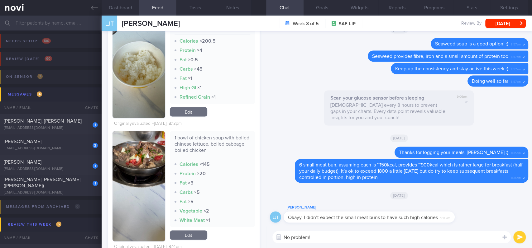
click at [316, 238] on textarea "No problem!" at bounding box center [391, 237] width 238 height 12
click at [327, 236] on textarea "No problem!" at bounding box center [391, 237] width 238 height 12
type textarea "No problem"
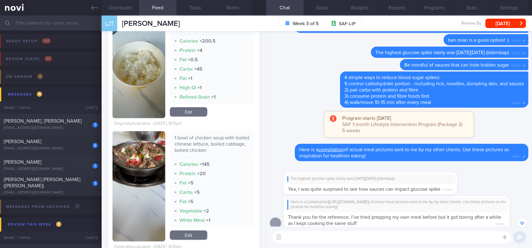
scroll to position [-634, 0]
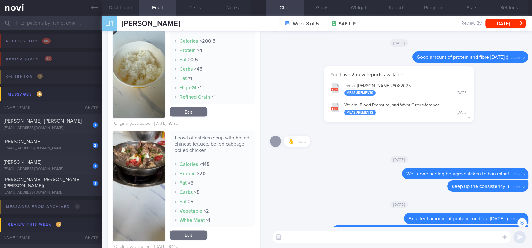
click at [389, 233] on textarea at bounding box center [391, 237] width 238 height 12
paste textarea "Our app doesn't allow this type of tracking but you can also try to average out…"
type textarea "Our app doesn't allow this type of tracking but you can also try to average out…"
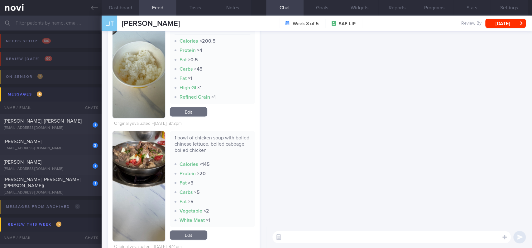
scroll to position [0, 0]
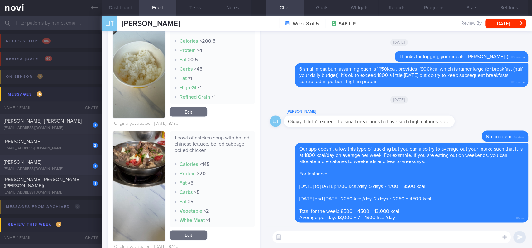
click at [70, 168] on div "[EMAIL_ADDRESS][DOMAIN_NAME]" at bounding box center [51, 169] width 94 height 5
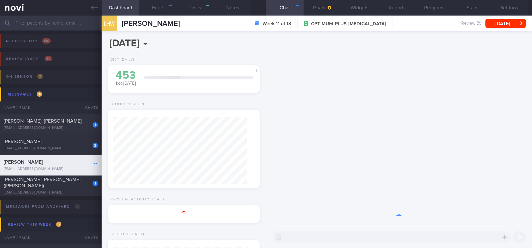
select select "7"
type input "tracked. DM HLD HTN CKD high uric acid. Buzud"
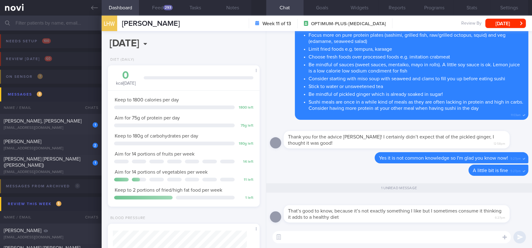
scroll to position [68, 137]
click at [158, 9] on button "Feed 293" at bounding box center [157, 8] width 37 height 16
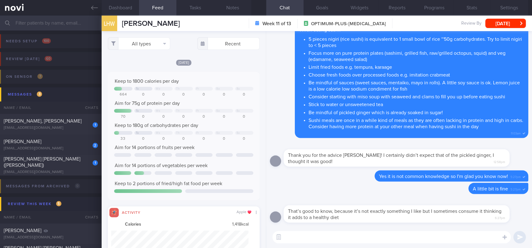
scroll to position [34, 137]
click at [155, 44] on button "All types" at bounding box center [139, 43] width 62 height 12
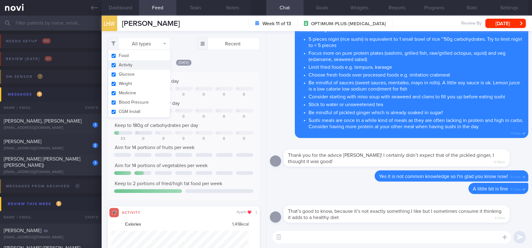
click at [142, 69] on button "Activity" at bounding box center [139, 64] width 62 height 9
checkbox input "false"
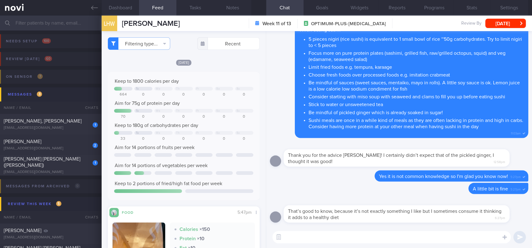
click at [199, 74] on div "Keep to 1800 calories per day Tu We Th Fr Sa Su 664 0 0 0 0 0 0 Aim for 75g of …" at bounding box center [184, 136] width 152 height 128
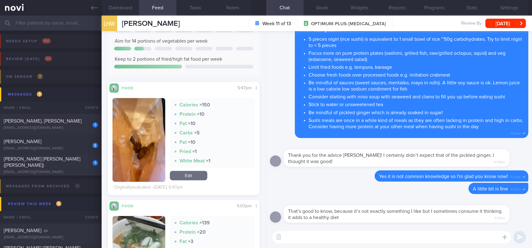
click at [322, 235] on textarea at bounding box center [391, 237] width 238 height 12
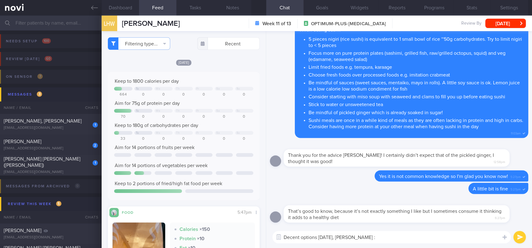
type textarea "Decent options [DATE], [PERSON_NAME] :)"
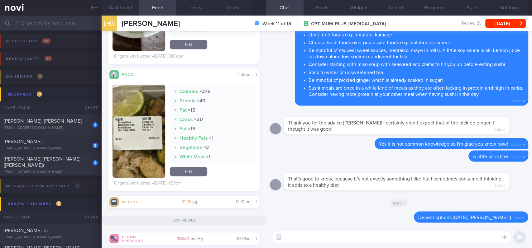
click at [140, 170] on img "button" at bounding box center [139, 131] width 53 height 93
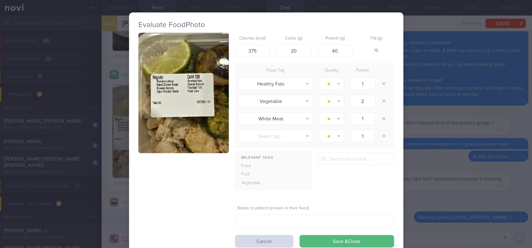
click at [420, 110] on div "Evaluate Food Photo Calories (kcal) 375 Carbs (g) 20 Protein (g) 40 Fat (g) 15 …" at bounding box center [266, 124] width 532 height 248
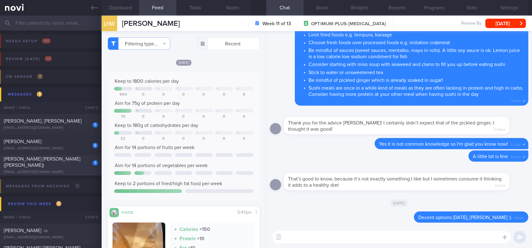
click at [65, 162] on span "[PERSON_NAME] [PERSON_NAME] ([PERSON_NAME])" at bounding box center [42, 162] width 77 height 11
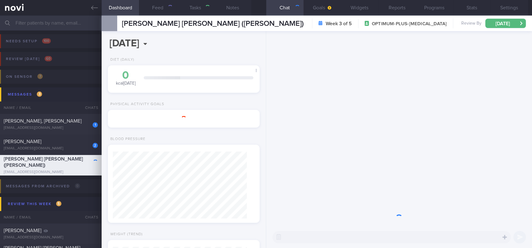
select select "8"
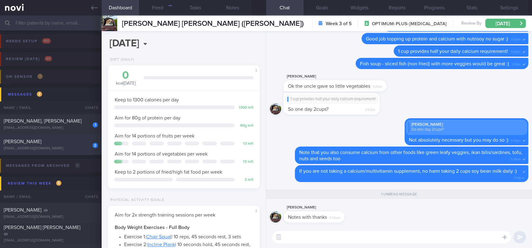
click at [78, 146] on div "2 [PERSON_NAME] [EMAIL_ADDRESS][DOMAIN_NAME]" at bounding box center [51, 145] width 102 height 12
type input "Tracked. non compliant. [MEDICAL_DATA] trigger: peanuts. [MEDICAL_DATA] knowled…"
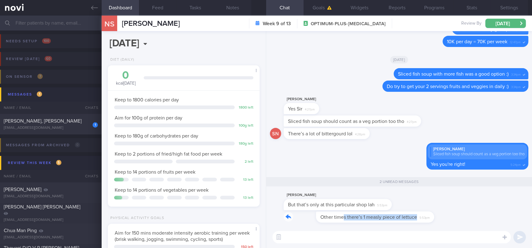
drag, startPoint x: 312, startPoint y: 221, endPoint x: 412, endPoint y: 200, distance: 102.8
click at [409, 218] on div "Other times there’s 1 measly piece of lettuce 5:53pm" at bounding box center [352, 217] width 137 height 11
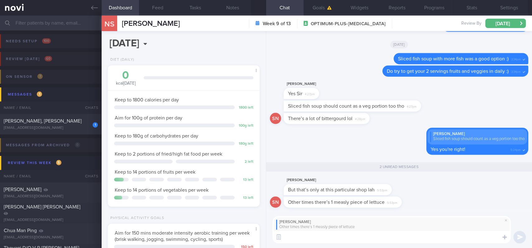
click at [293, 241] on textarea at bounding box center [391, 237] width 238 height 12
click at [292, 238] on textarea at bounding box center [391, 237] width 238 height 12
paste textarea "😂😆🤣"
type textarea "😂"
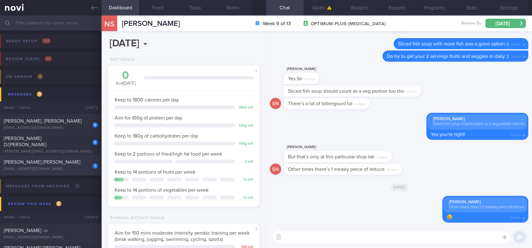
click at [82, 166] on div "[PERSON_NAME] [PERSON_NAME]" at bounding box center [50, 162] width 93 height 6
type input "tracked."
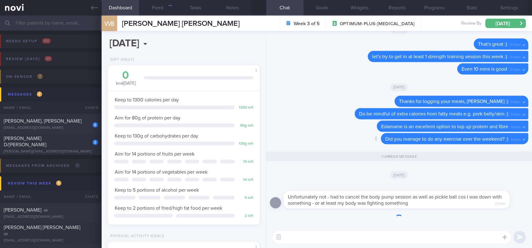
scroll to position [76, 134]
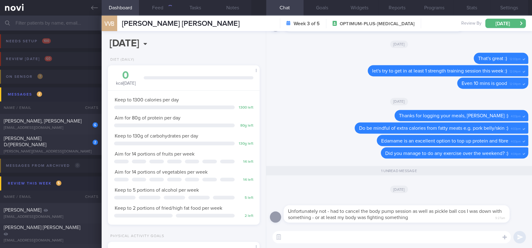
click at [343, 236] on textarea at bounding box center [391, 237] width 238 height 12
click at [343, 236] on textarea "I hope you feel better s" at bounding box center [391, 237] width 238 height 12
drag, startPoint x: 335, startPoint y: 236, endPoint x: 317, endPoint y: 236, distance: 18.1
click at [317, 236] on textarea "I hope you feel better s" at bounding box center [391, 237] width 238 height 12
type textarea "I hope you feel 100% soon:)"
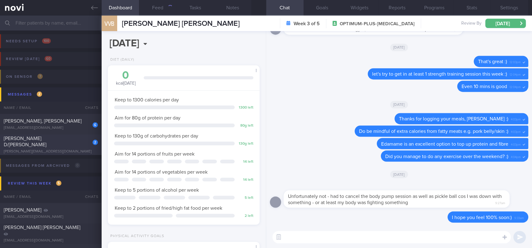
click at [72, 143] on div "[PERSON_NAME] D/[PERSON_NAME]" at bounding box center [50, 142] width 93 height 12
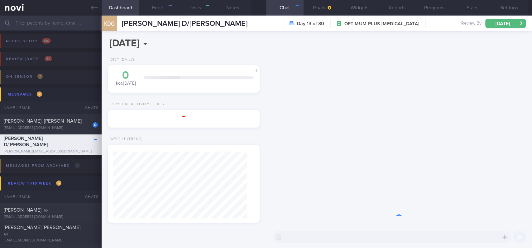
type input "Tracked"
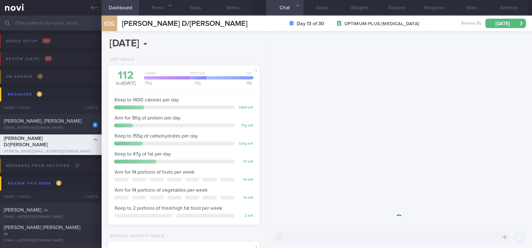
scroll to position [76, 134]
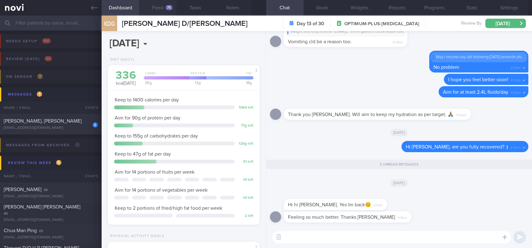
click at [162, 9] on button "Feed 75" at bounding box center [157, 8] width 37 height 16
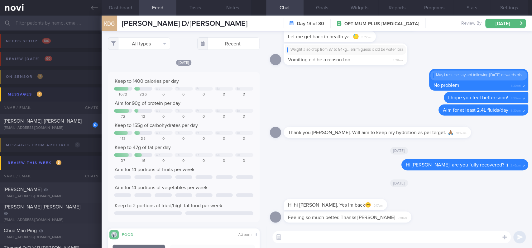
scroll to position [34, 137]
click at [293, 236] on textarea at bounding box center [391, 237] width 238 height 12
type textarea "That's great to hear :)"
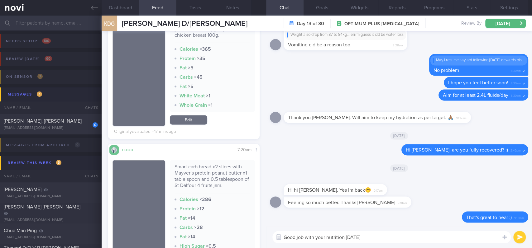
scroll to position [535, 0]
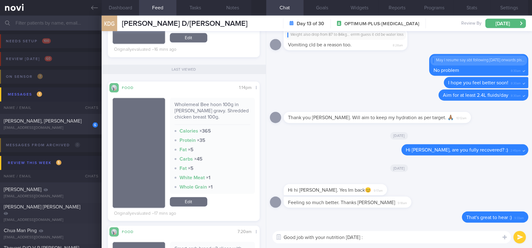
type textarea "Good job with your nutrition [DATE] :)"
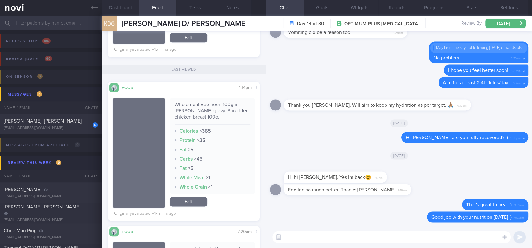
drag, startPoint x: 96, startPoint y: 8, endPoint x: 106, endPoint y: 9, distance: 9.7
click at [96, 8] on icon at bounding box center [94, 7] width 7 height 7
